Goal: Task Accomplishment & Management: Manage account settings

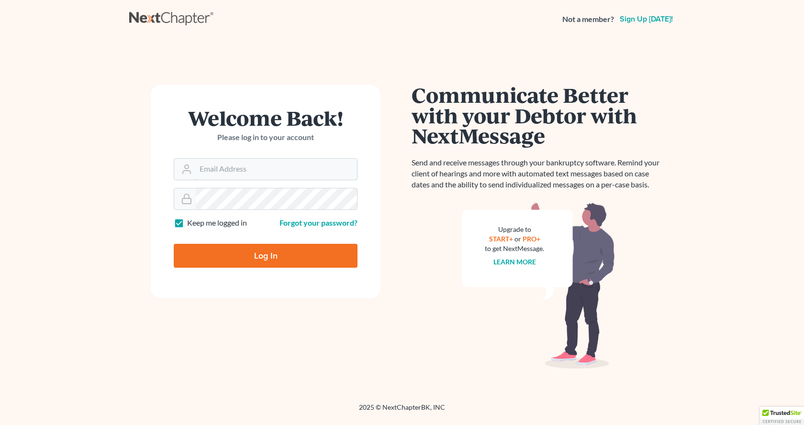
type input "[EMAIL_ADDRESS][DOMAIN_NAME]"
click at [243, 259] on input "Log In" at bounding box center [266, 256] width 184 height 24
type input "Thinking..."
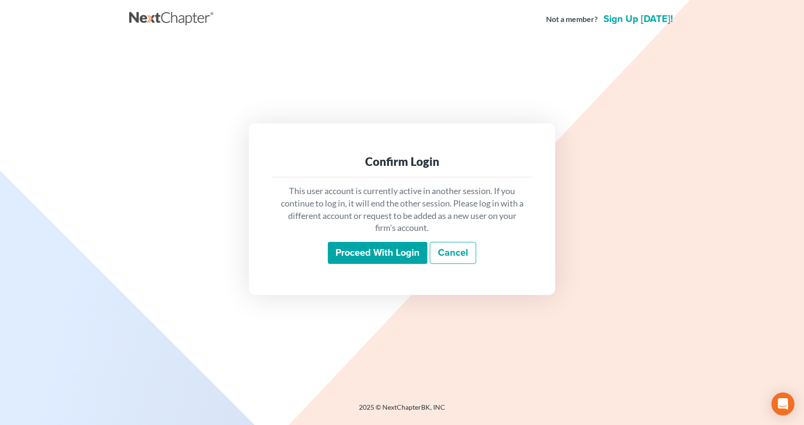
click at [361, 261] on input "Proceed with login" at bounding box center [378, 253] width 100 height 22
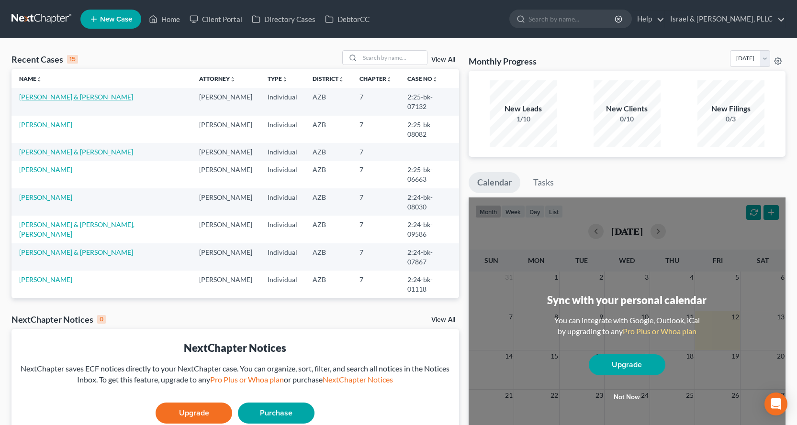
click at [77, 98] on link "Thacker, Quinn & Lee, Doris" at bounding box center [76, 97] width 114 height 8
